Goal: Check status

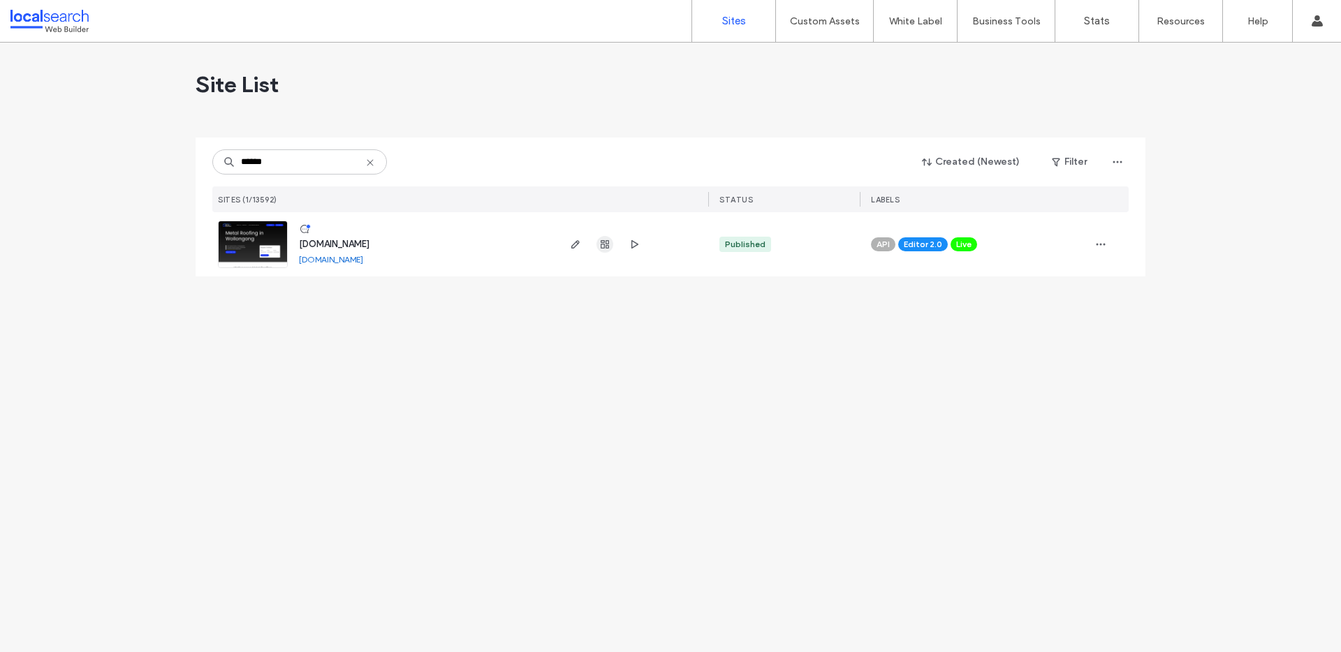
type input "******"
click at [602, 243] on icon "button" at bounding box center [604, 244] width 11 height 11
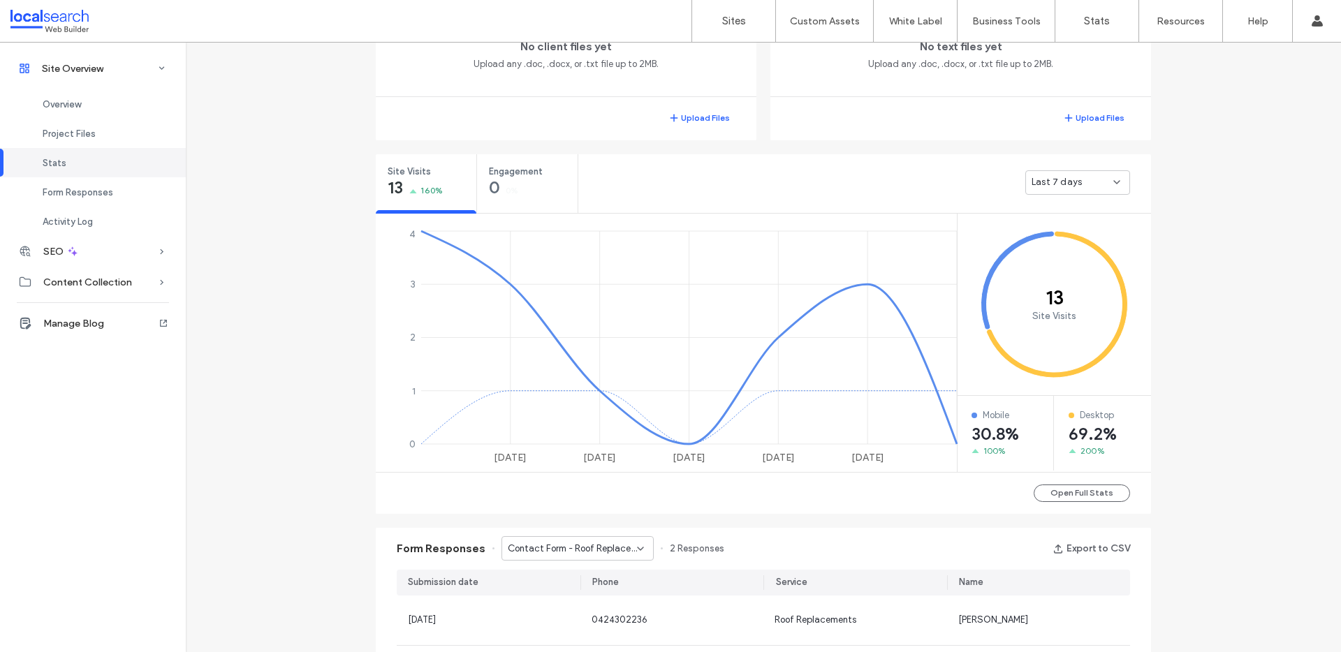
scroll to position [848, 0]
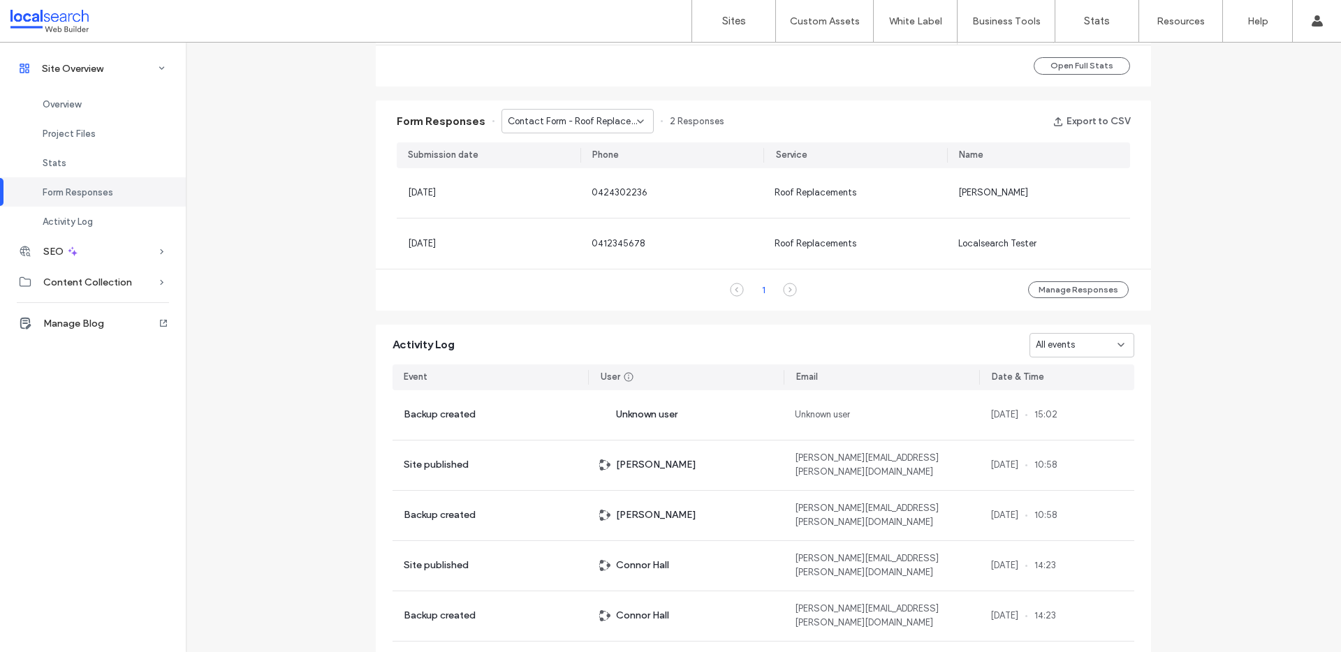
scroll to position [377, 0]
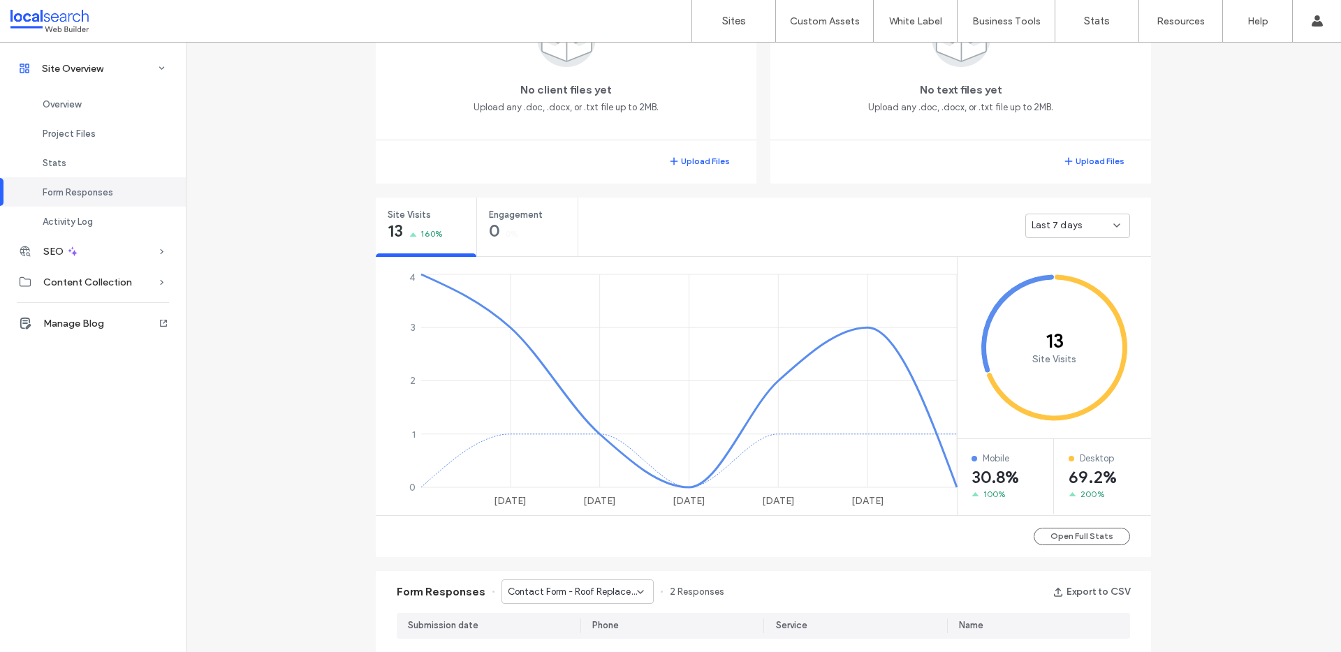
click at [1052, 226] on span "Last 7 days" at bounding box center [1056, 226] width 50 height 14
click at [1052, 302] on span "Last 30 days" at bounding box center [1054, 300] width 56 height 14
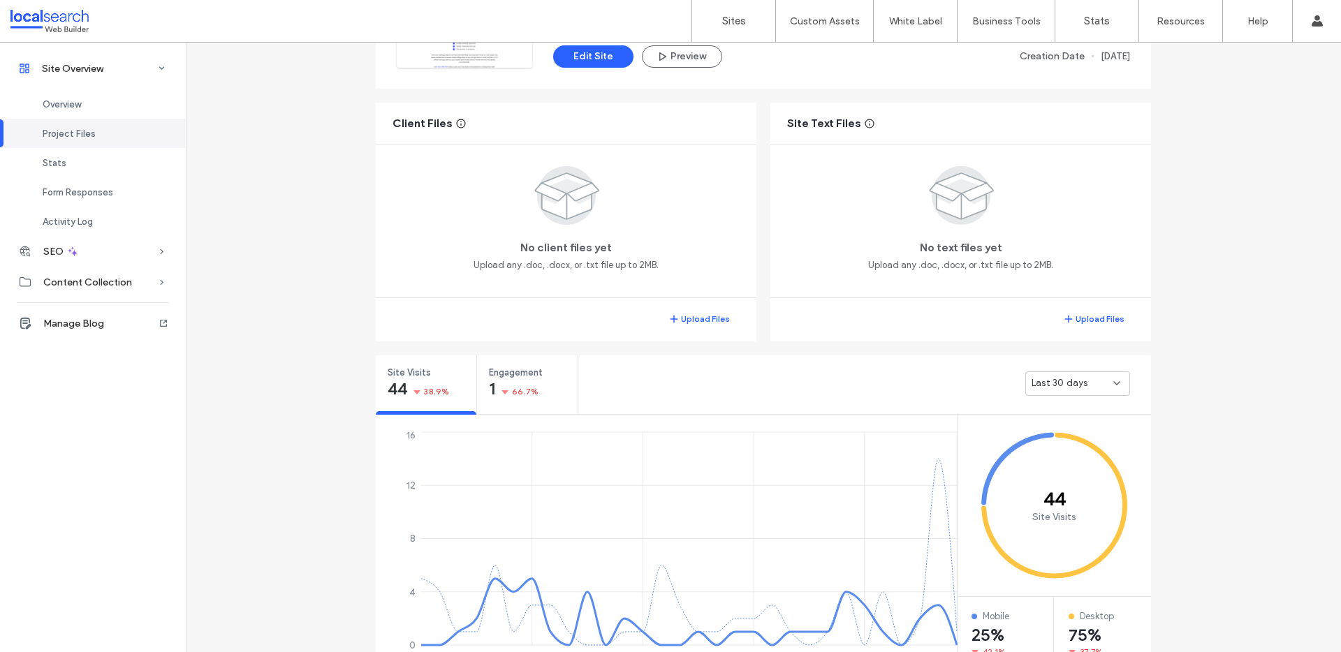
scroll to position [416, 0]
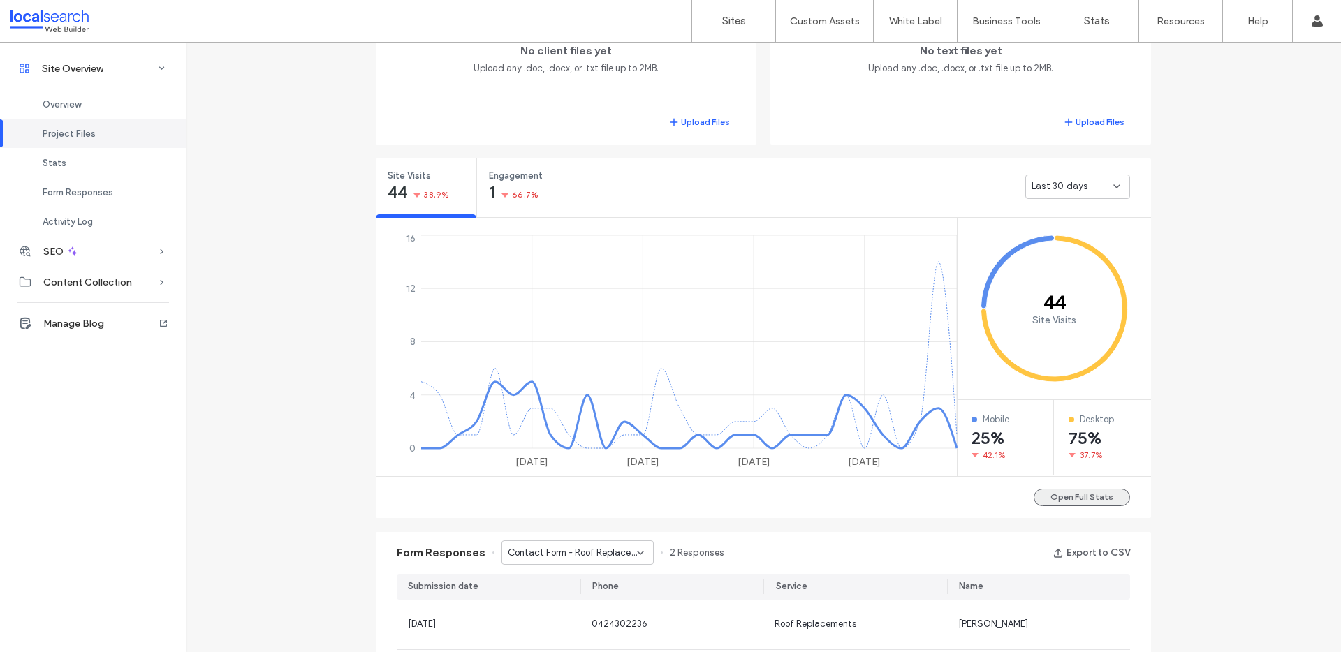
click at [1066, 502] on button "Open Full Stats" at bounding box center [1081, 497] width 96 height 17
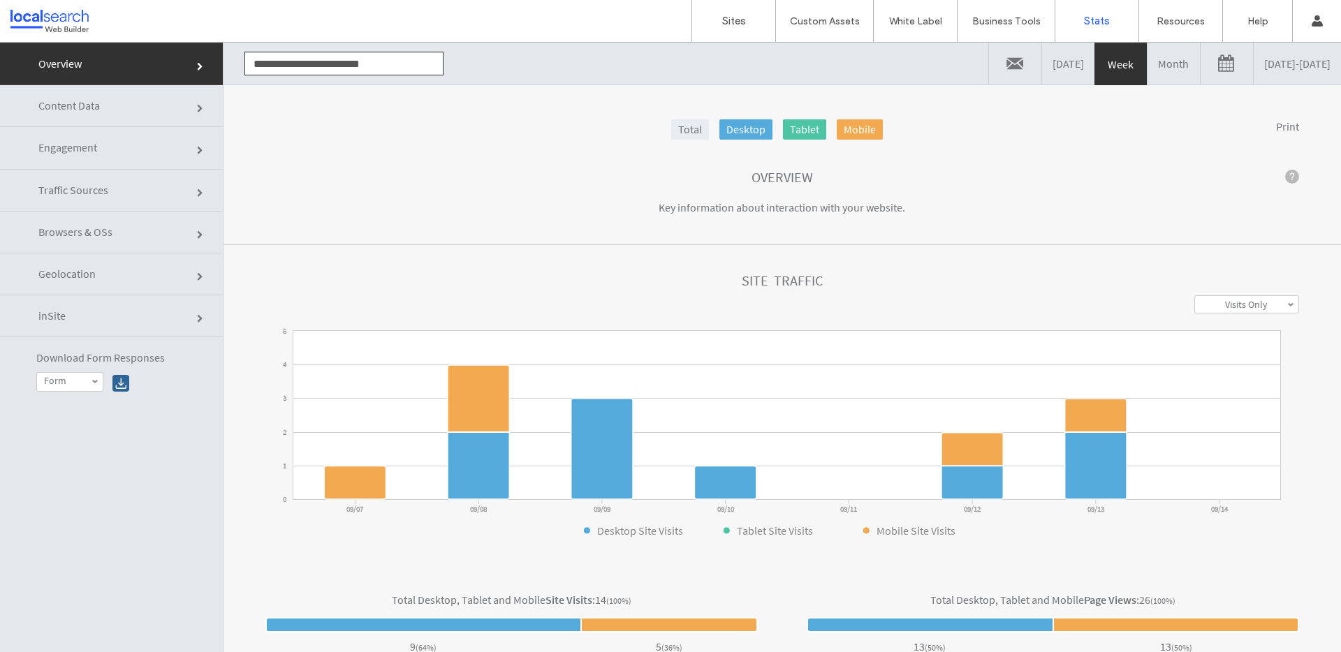
click at [1253, 80] on link "[DATE] - [DATE]" at bounding box center [1296, 64] width 87 height 42
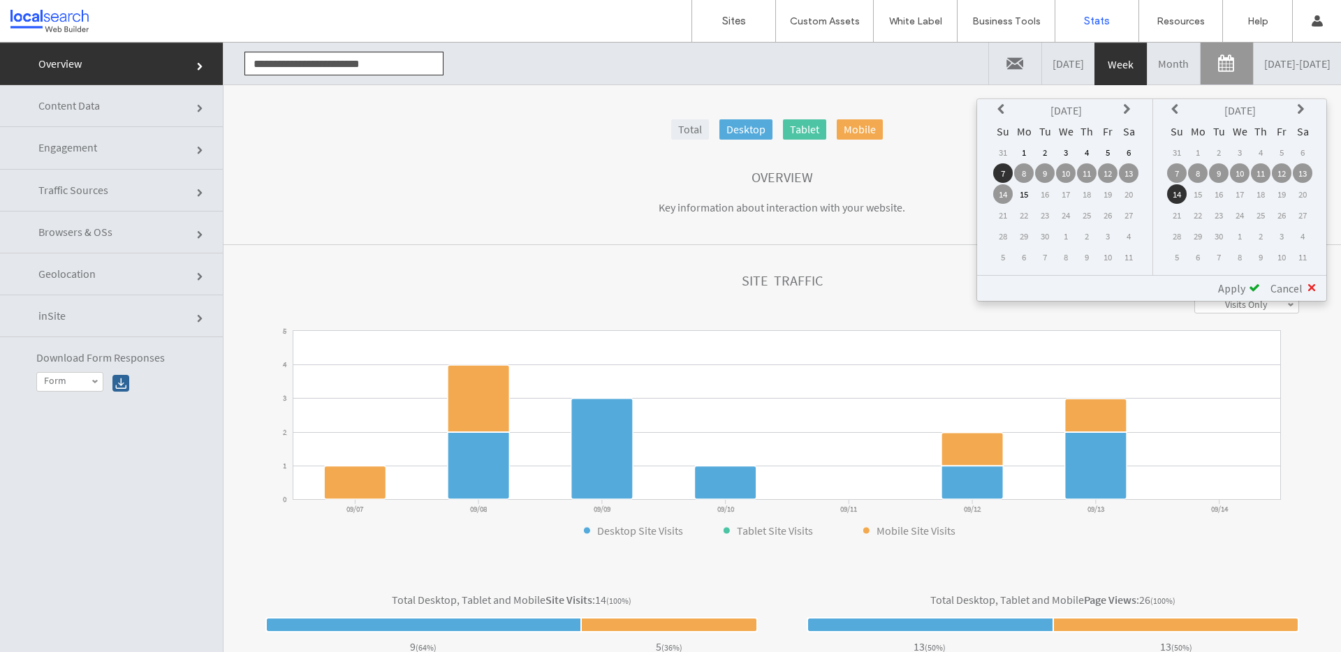
click at [1003, 113] on icon at bounding box center [1002, 109] width 11 height 11
click at [1022, 195] on td "11" at bounding box center [1024, 194] width 20 height 20
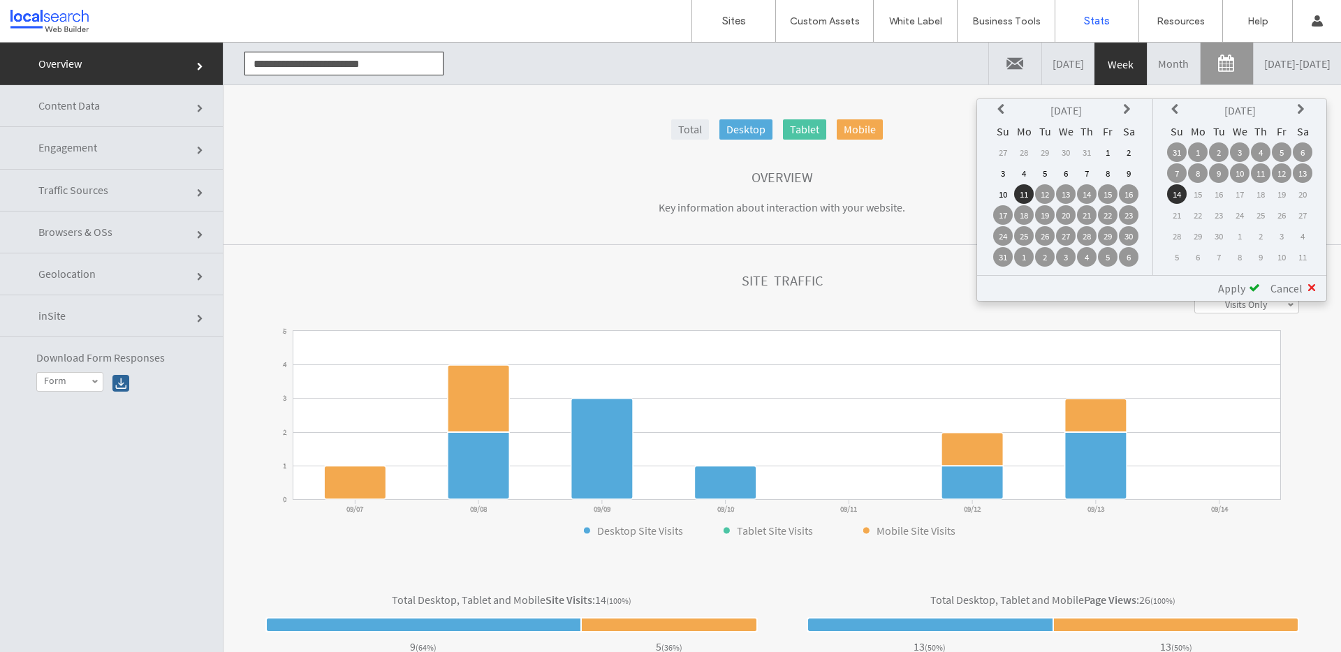
click at [1216, 168] on td "9" at bounding box center [1219, 173] width 20 height 20
click at [1246, 290] on div "Apply" at bounding box center [1233, 288] width 52 height 14
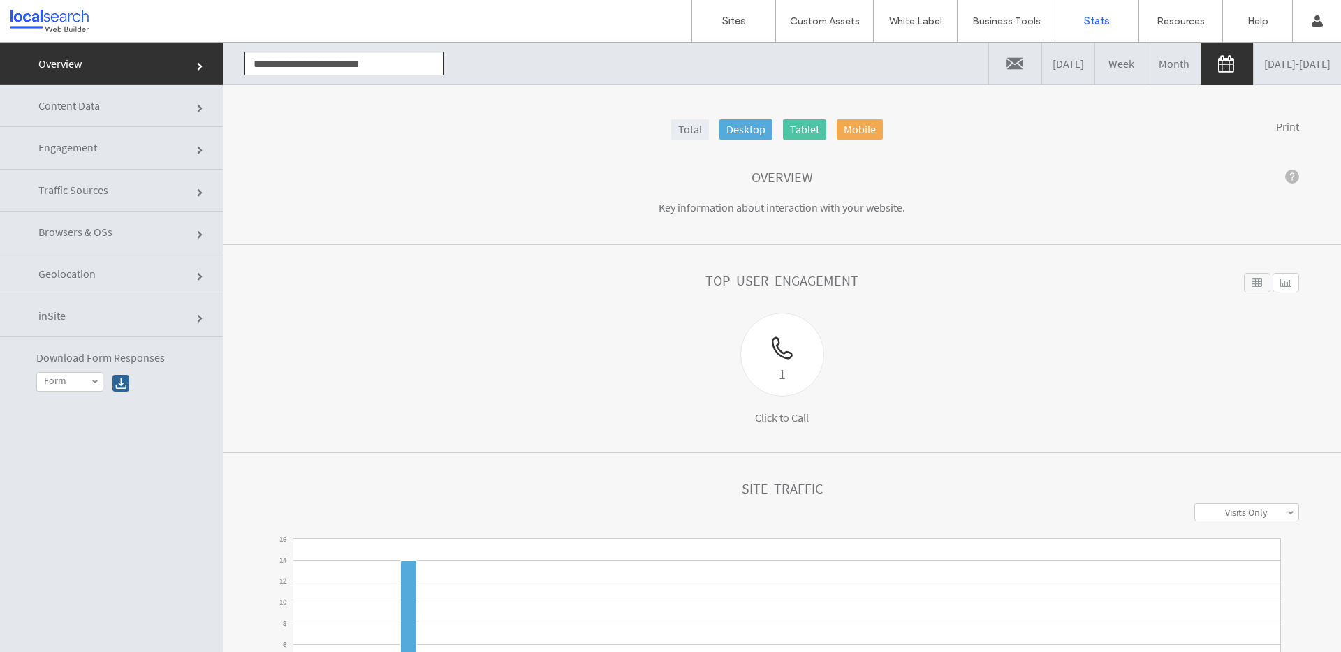
scroll to position [27, 0]
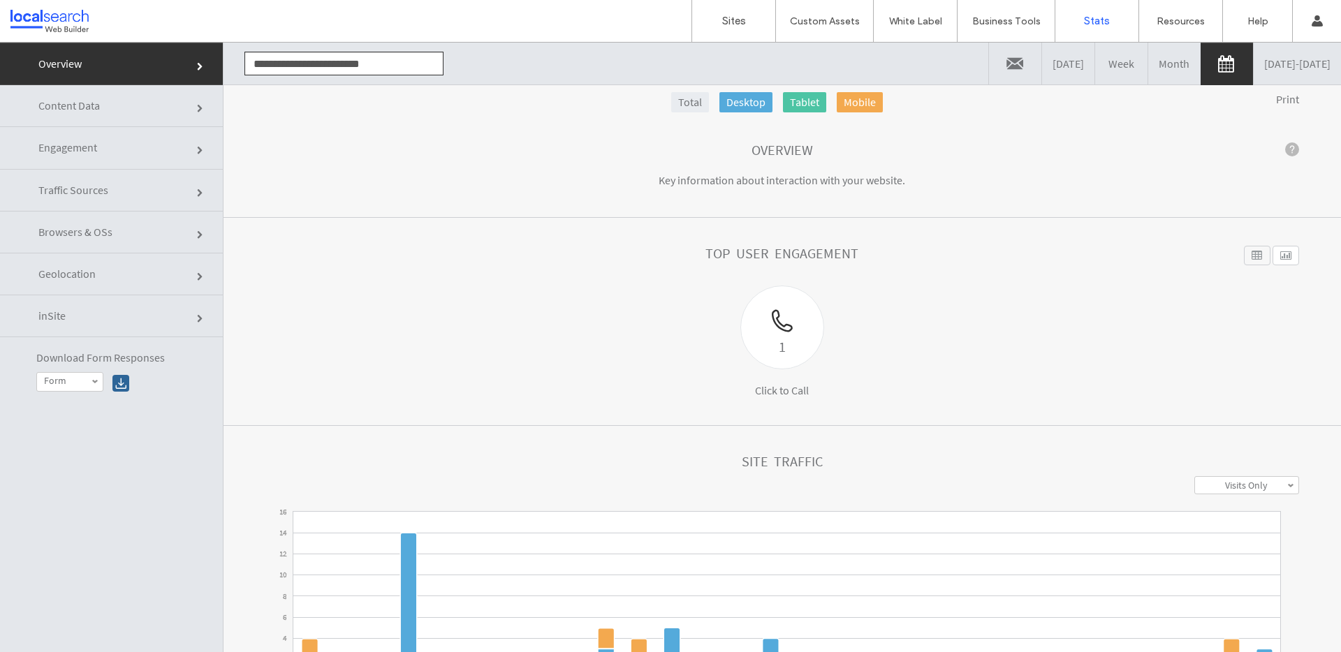
click at [1253, 61] on link "08/11/2025 - 09/09/2025" at bounding box center [1296, 64] width 87 height 42
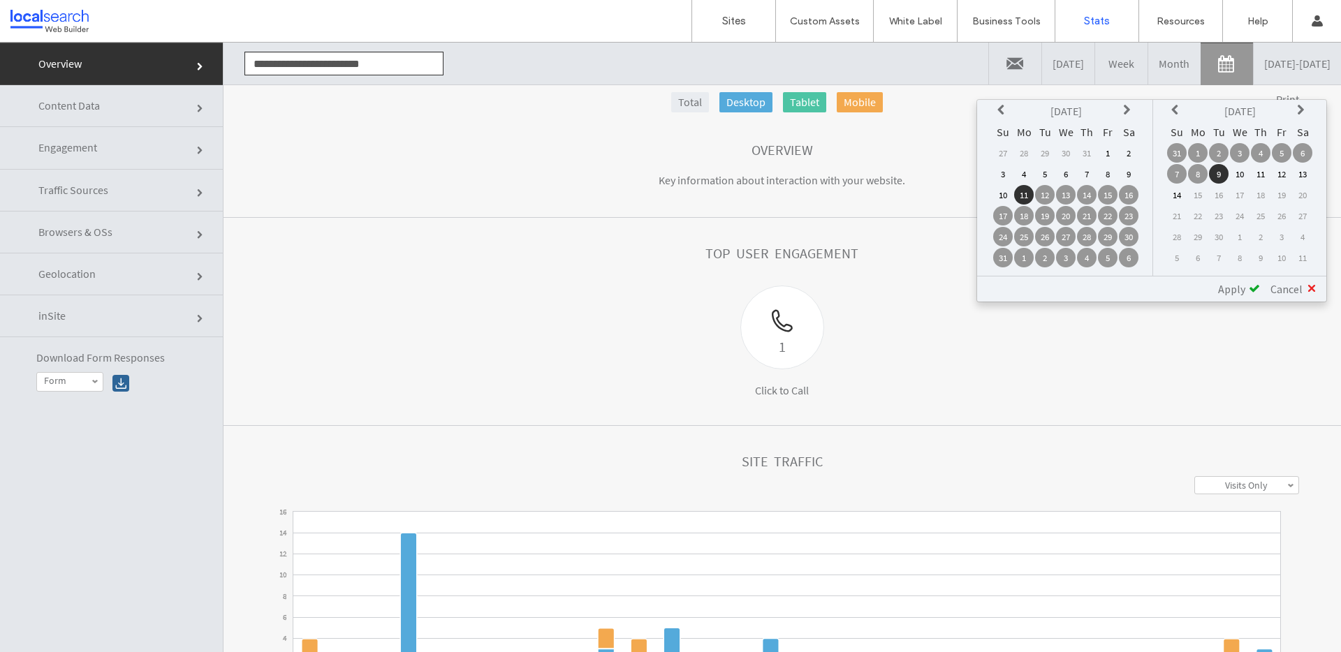
click at [1001, 109] on icon at bounding box center [1002, 110] width 11 height 11
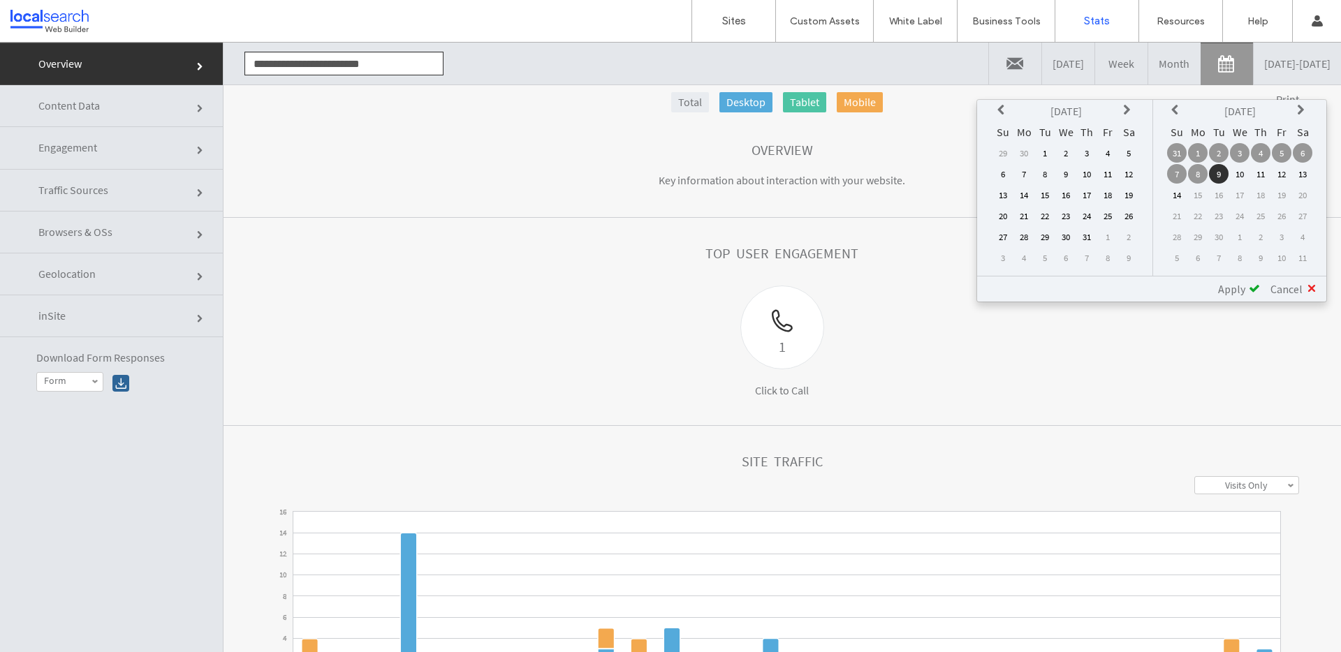
click at [1128, 170] on td "12" at bounding box center [1129, 174] width 20 height 20
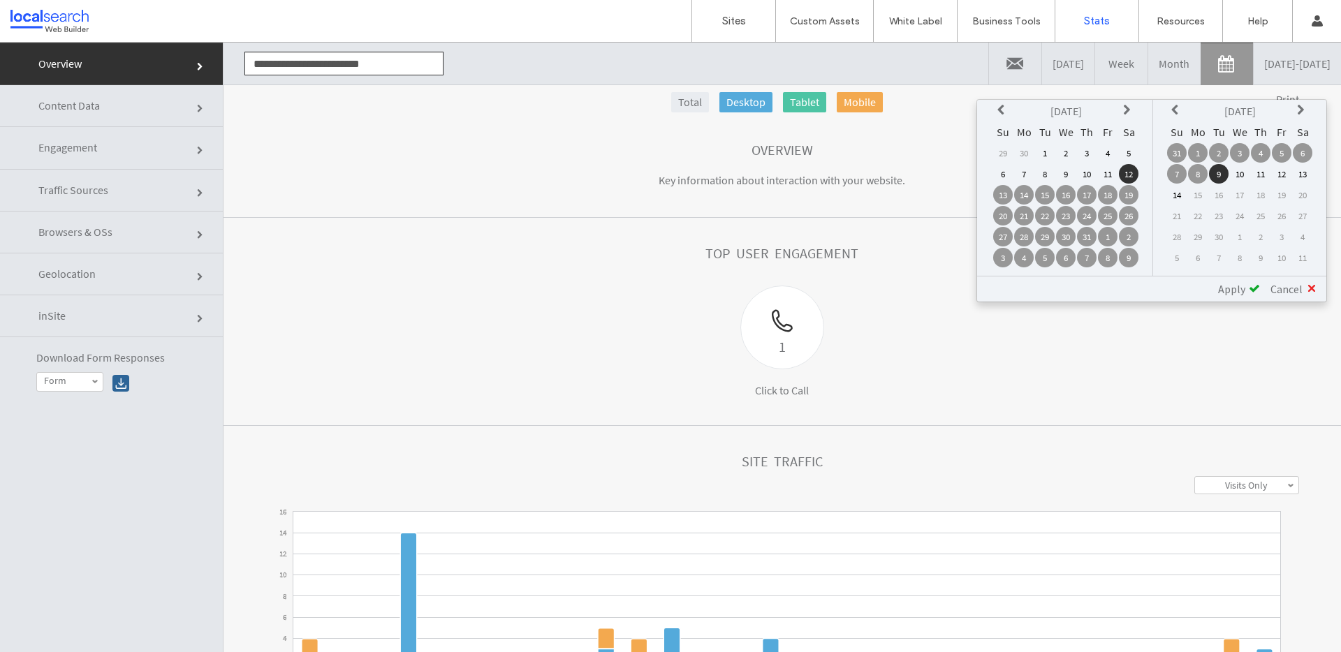
click at [1239, 286] on span "Apply" at bounding box center [1231, 289] width 27 height 14
